Goal: Transaction & Acquisition: Purchase product/service

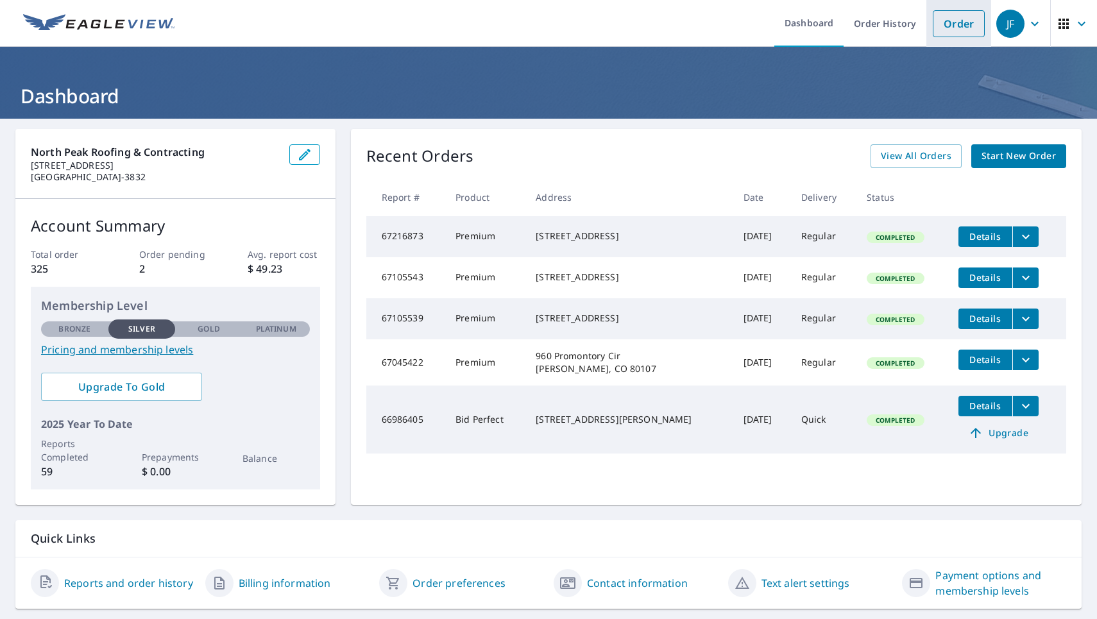
click at [942, 21] on link "Order" at bounding box center [959, 23] width 52 height 27
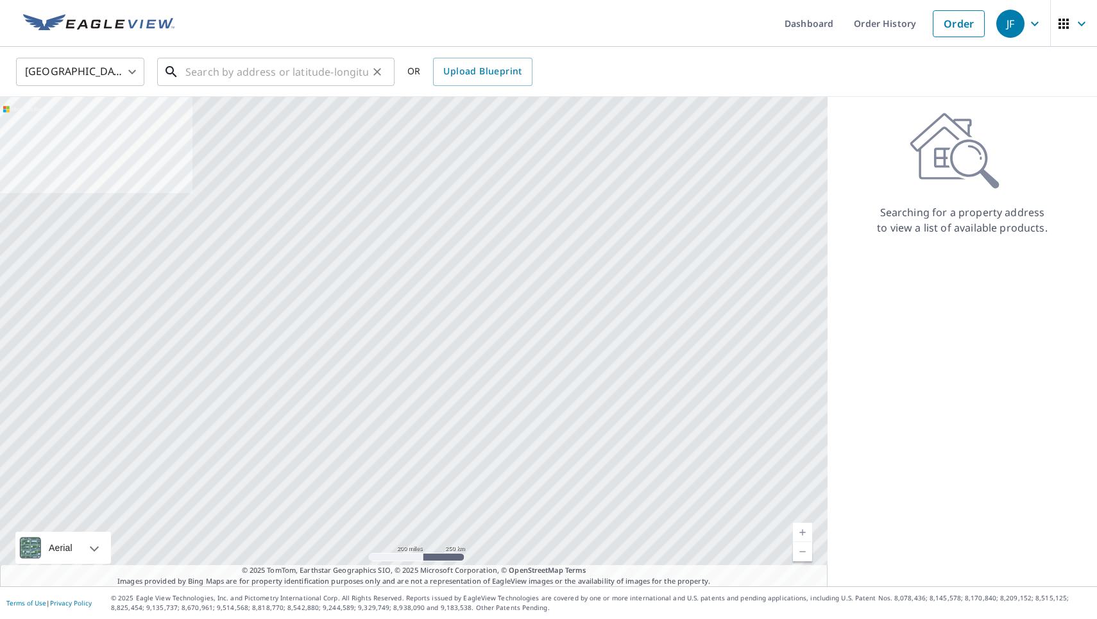
click at [273, 80] on input "text" at bounding box center [276, 72] width 183 height 36
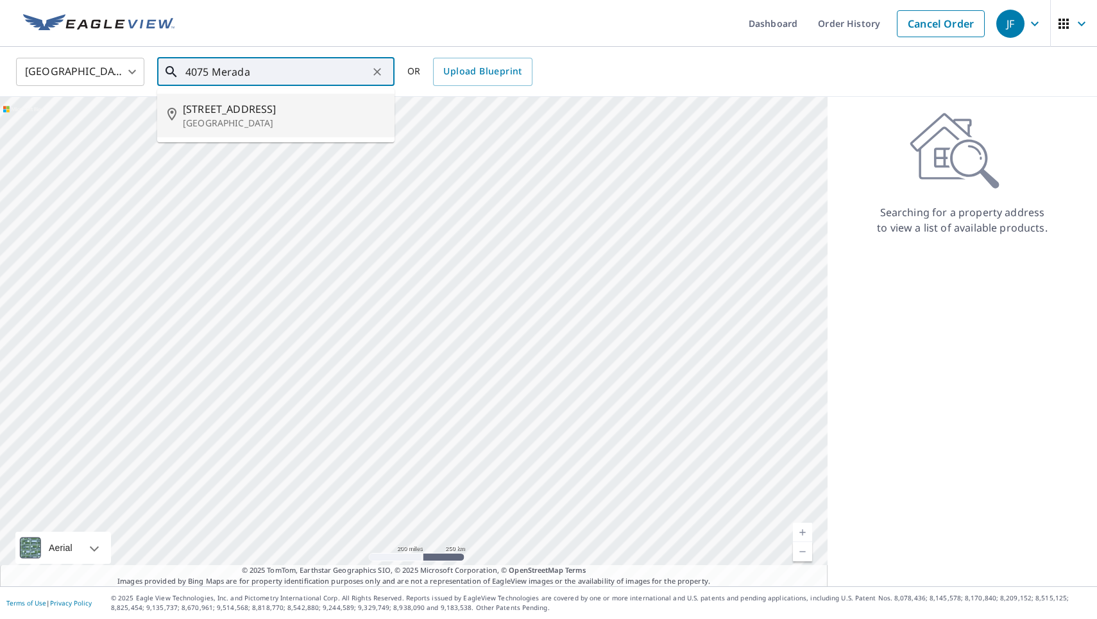
click at [227, 105] on span "[STREET_ADDRESS]" at bounding box center [283, 108] width 201 height 15
type input "[STREET_ADDRESS]"
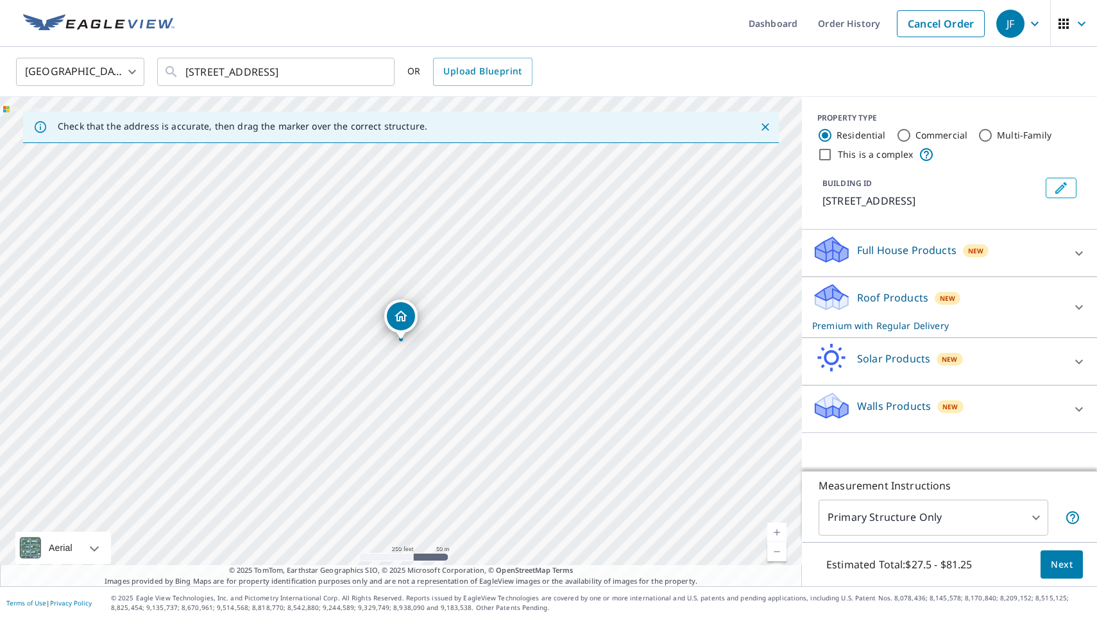
click at [777, 528] on link "Current Level 17, Zoom In" at bounding box center [776, 532] width 19 height 19
click at [777, 528] on link "Current Level 18, Zoom In" at bounding box center [776, 532] width 19 height 19
click at [777, 527] on link "Current Level 19, Zoom In" at bounding box center [776, 532] width 19 height 19
drag, startPoint x: 545, startPoint y: 407, endPoint x: 565, endPoint y: 377, distance: 36.7
click at [565, 377] on div "[STREET_ADDRESS]" at bounding box center [401, 342] width 802 height 490
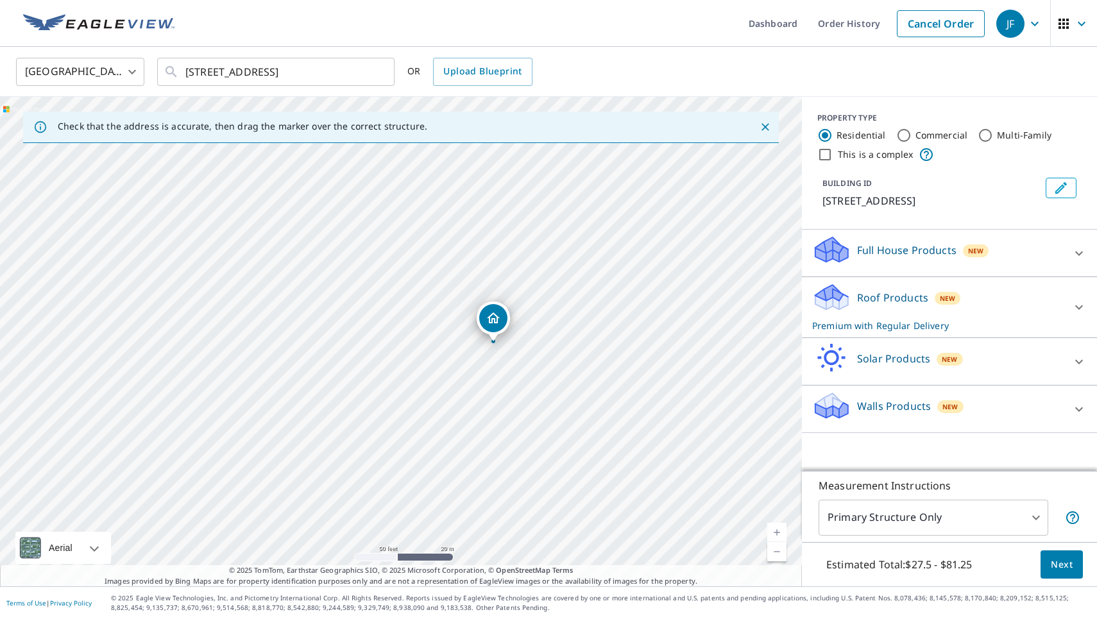
click at [1055, 250] on div "Full House Products New" at bounding box center [938, 253] width 252 height 37
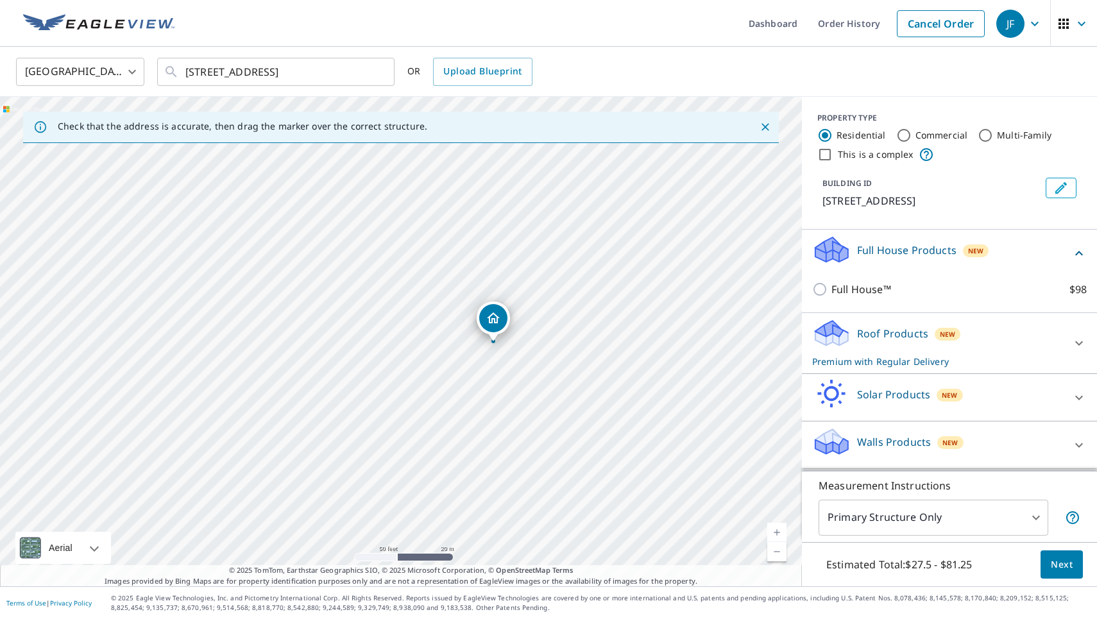
click at [1070, 336] on div at bounding box center [1079, 343] width 31 height 31
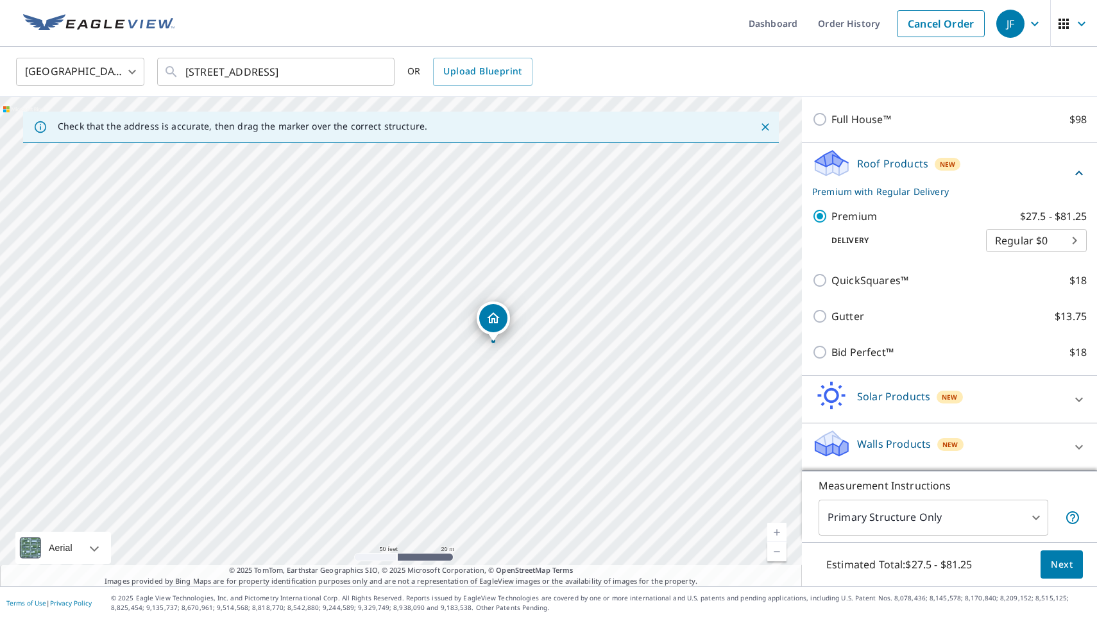
scroll to position [170, 0]
click at [1056, 563] on span "Next" at bounding box center [1062, 565] width 22 height 16
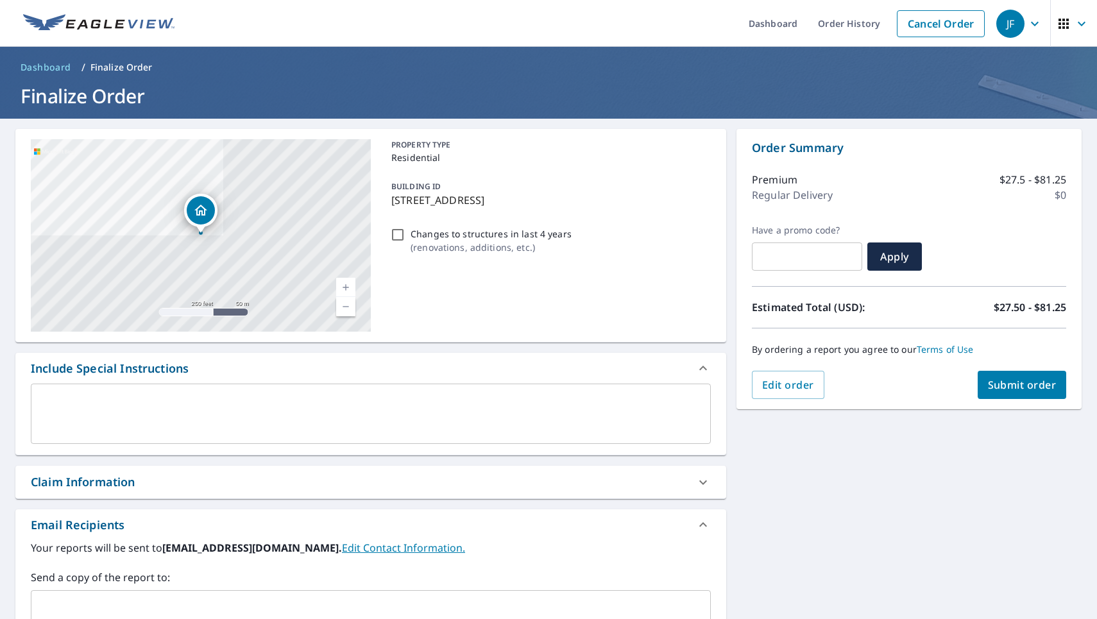
click at [346, 282] on link "Current Level 17, Zoom In" at bounding box center [345, 287] width 19 height 19
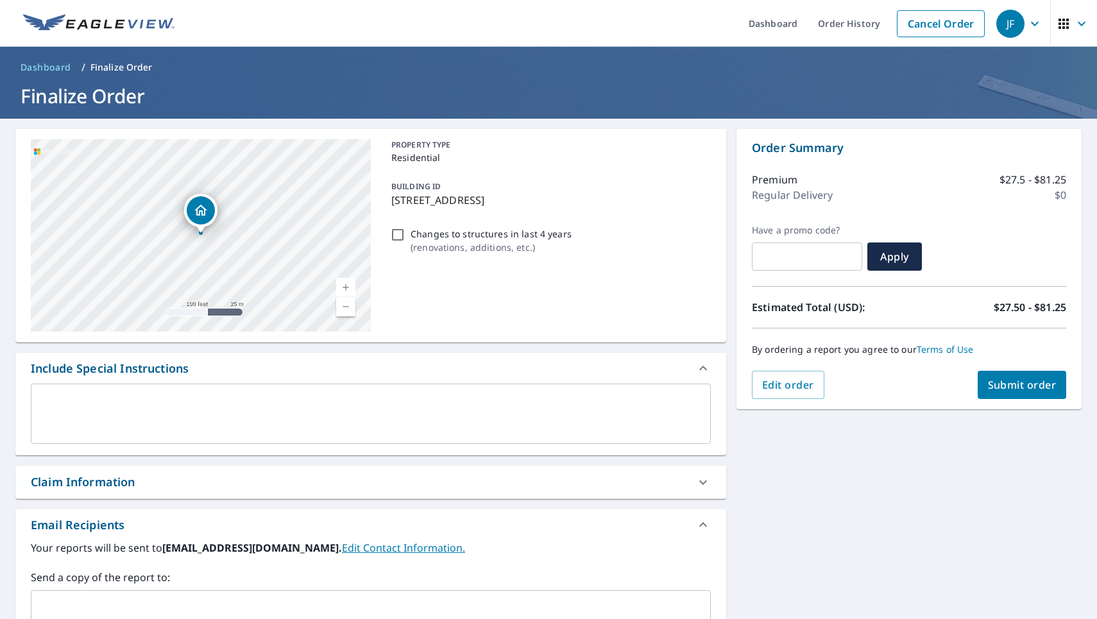
click at [346, 282] on link "Current Level 18, Zoom In" at bounding box center [345, 287] width 19 height 19
click at [346, 282] on link "Current Level 19, Zoom In" at bounding box center [345, 287] width 19 height 19
click at [1027, 380] on span "Submit order" at bounding box center [1022, 385] width 69 height 14
checkbox input "true"
